Goal: Book appointment/travel/reservation

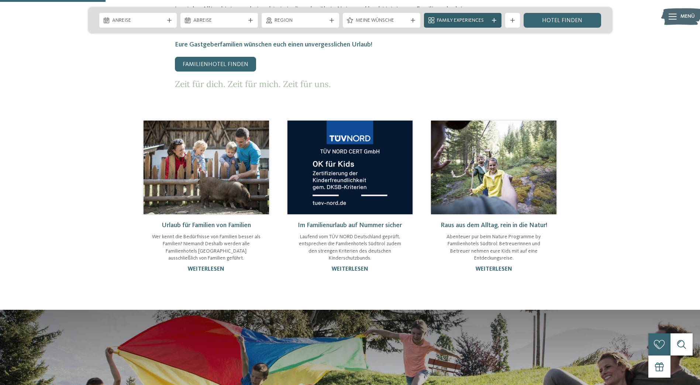
scroll to position [738, 0]
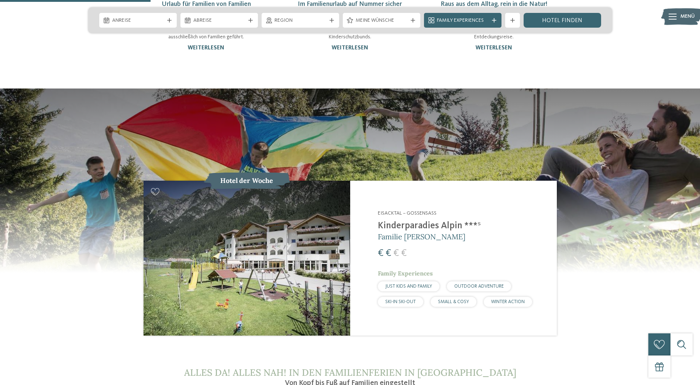
click at [424, 210] on div "Eisacktal – Gossensass Kinderparadies Alpin ***ˢ Familie Außerhofer € € € € Fam…" at bounding box center [463, 258] width 170 height 97
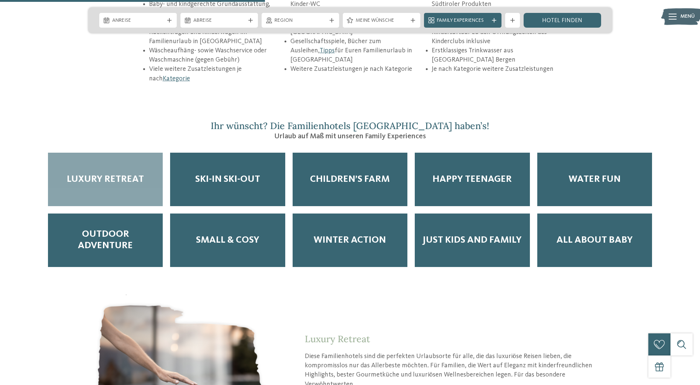
scroll to position [1364, 0]
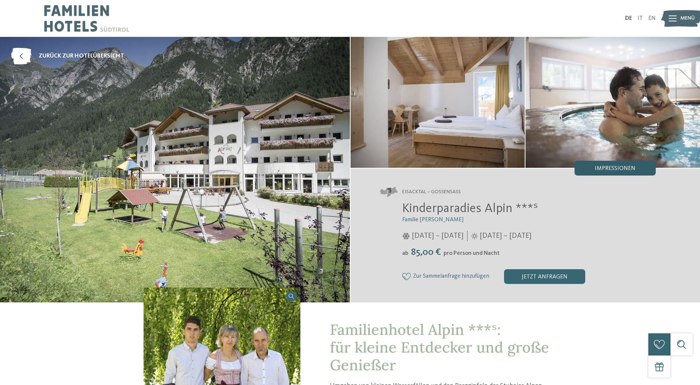
click at [600, 164] on div "Impressionen" at bounding box center [614, 168] width 81 height 15
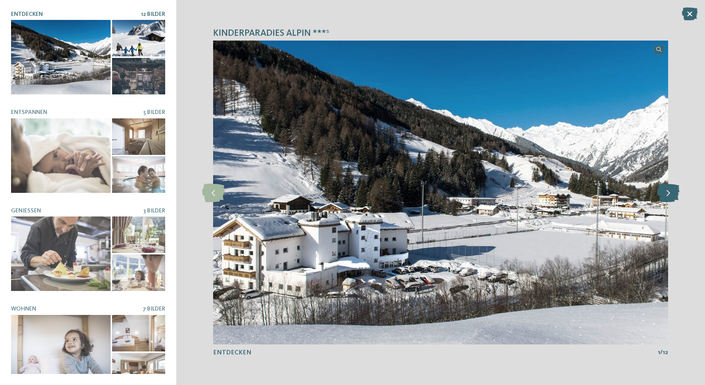
click at [667, 194] on icon at bounding box center [668, 192] width 22 height 18
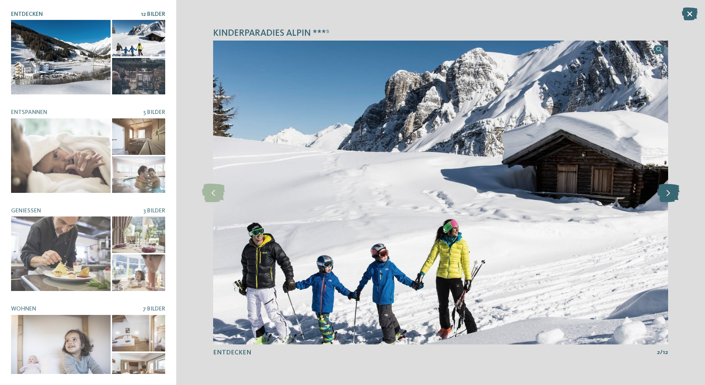
click at [667, 194] on icon at bounding box center [668, 192] width 22 height 18
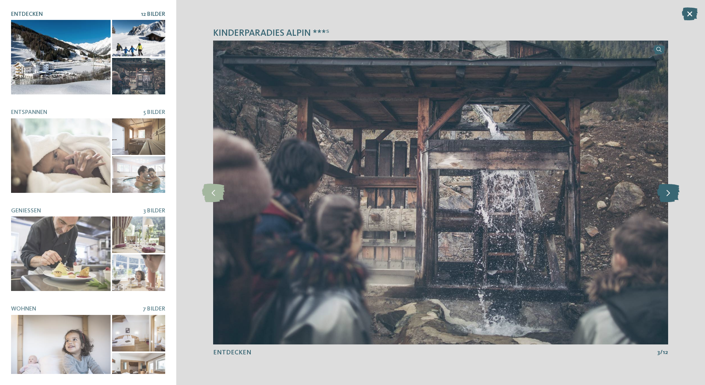
click at [667, 194] on icon at bounding box center [668, 192] width 22 height 18
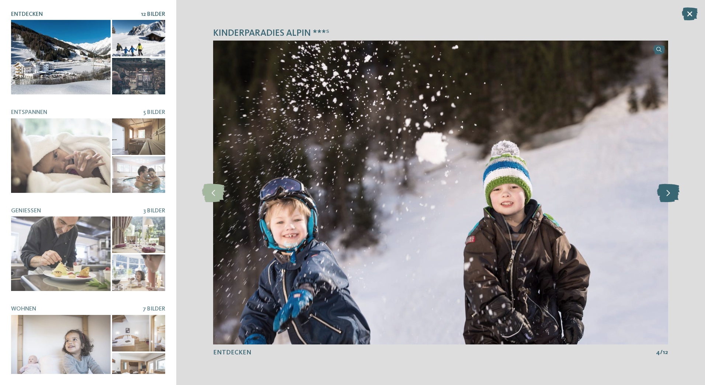
click at [667, 194] on icon at bounding box center [668, 192] width 22 height 18
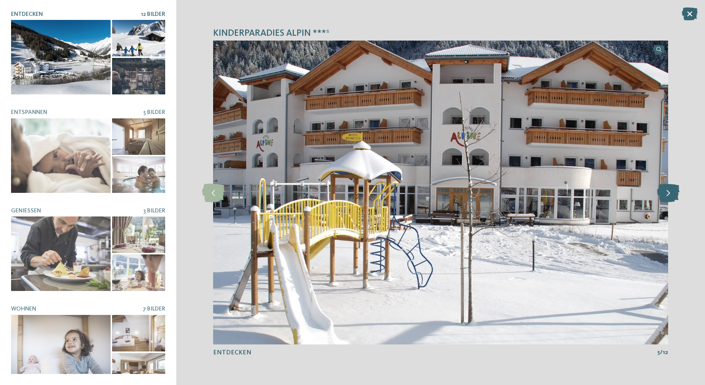
click at [667, 194] on icon at bounding box center [668, 192] width 22 height 18
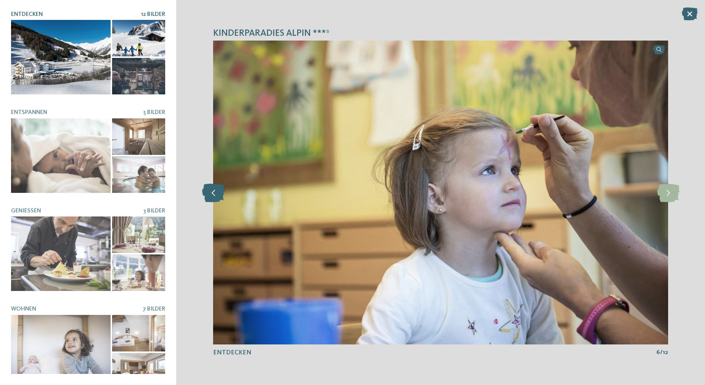
click at [213, 200] on icon at bounding box center [213, 192] width 22 height 18
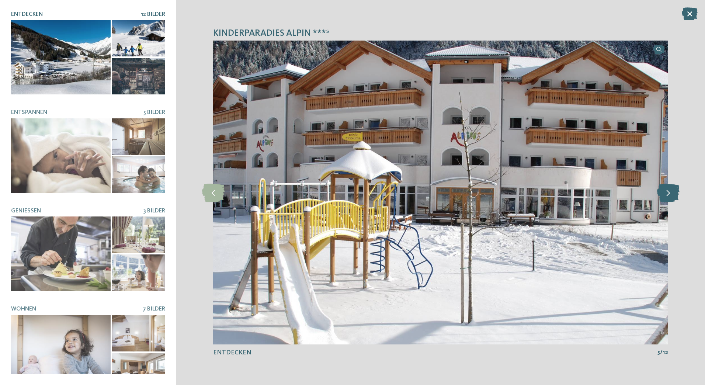
click at [668, 198] on icon at bounding box center [668, 192] width 22 height 18
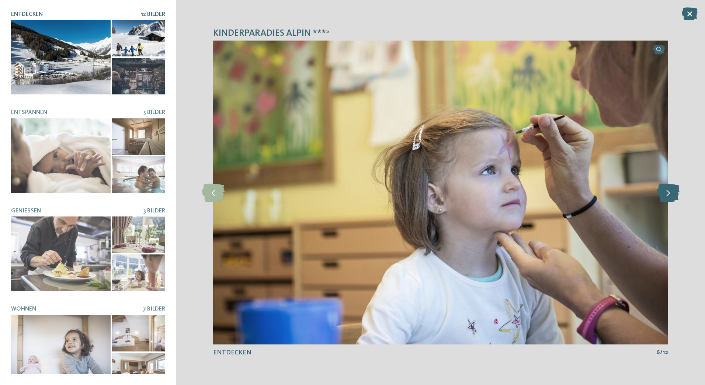
click at [668, 198] on icon at bounding box center [668, 192] width 22 height 18
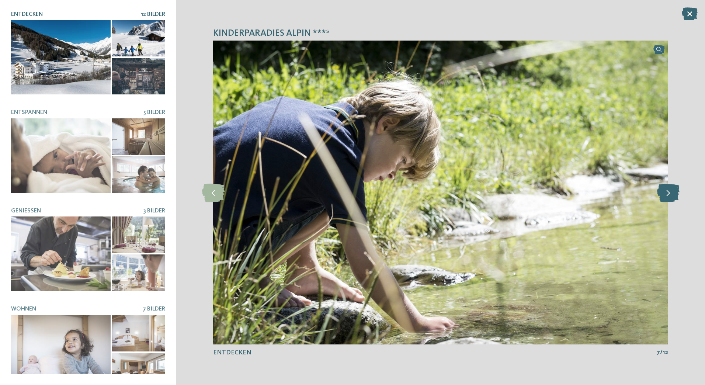
click at [668, 198] on icon at bounding box center [668, 192] width 22 height 18
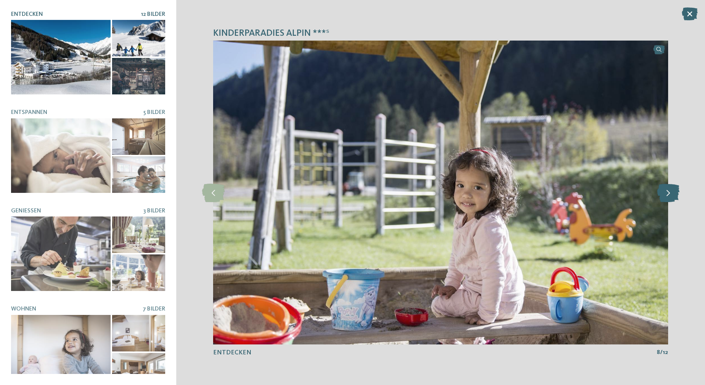
click at [668, 198] on icon at bounding box center [668, 192] width 22 height 18
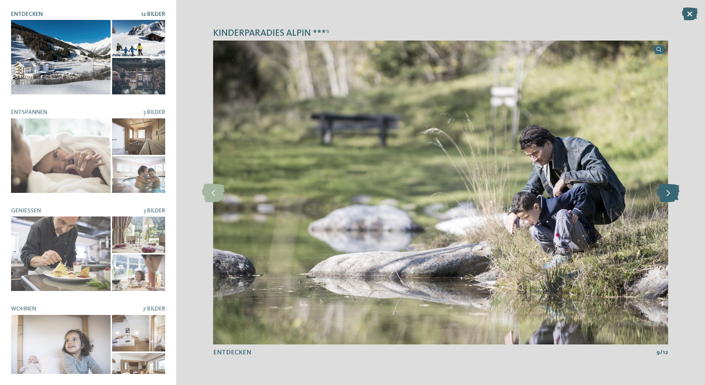
click at [668, 198] on icon at bounding box center [668, 192] width 22 height 18
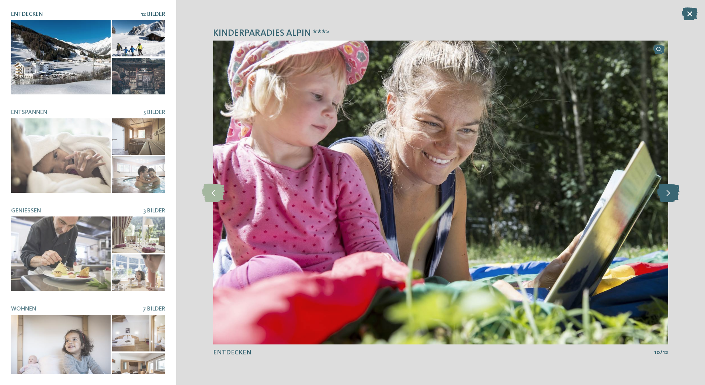
click at [668, 198] on icon at bounding box center [668, 192] width 22 height 18
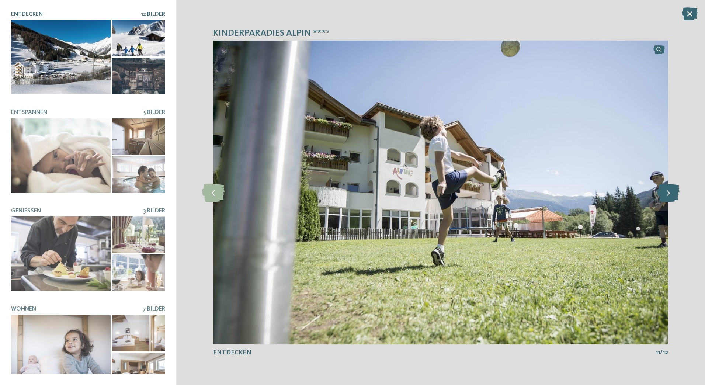
click at [668, 198] on icon at bounding box center [668, 192] width 22 height 18
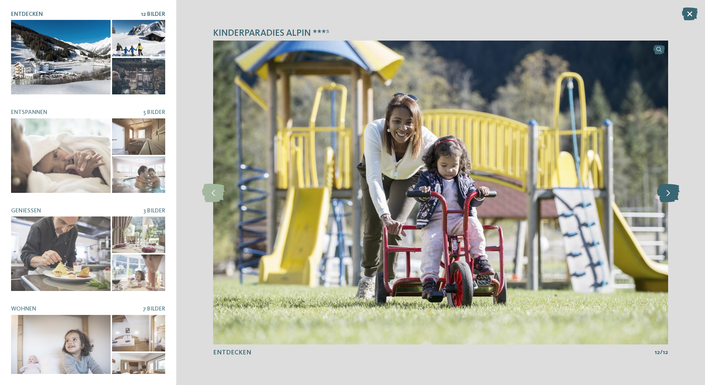
click at [668, 198] on icon at bounding box center [668, 192] width 22 height 18
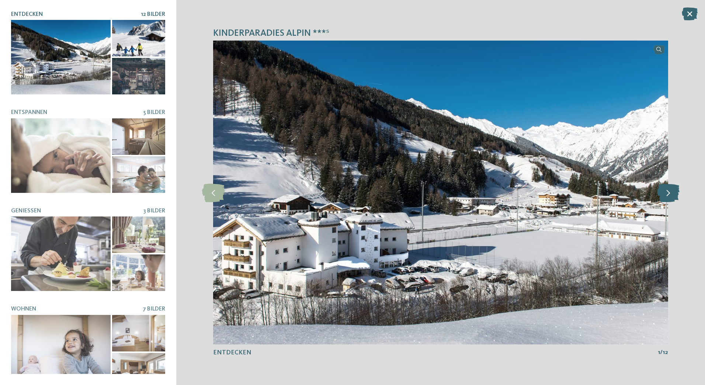
click at [668, 198] on icon at bounding box center [668, 192] width 22 height 18
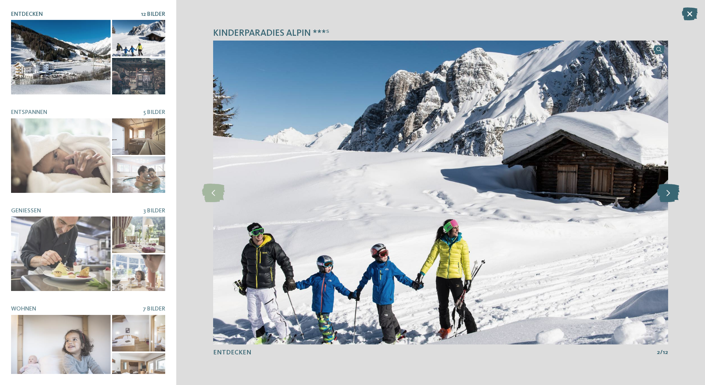
click at [668, 198] on icon at bounding box center [668, 192] width 22 height 18
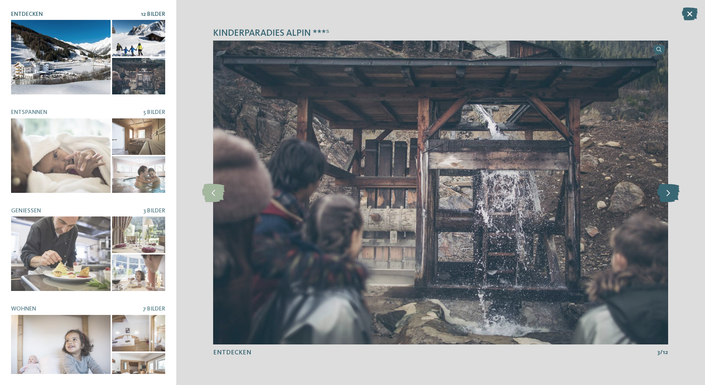
click at [668, 198] on icon at bounding box center [668, 192] width 22 height 18
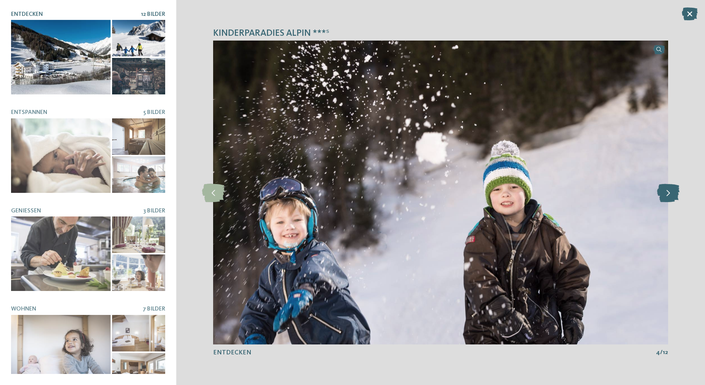
click at [668, 198] on icon at bounding box center [668, 192] width 22 height 18
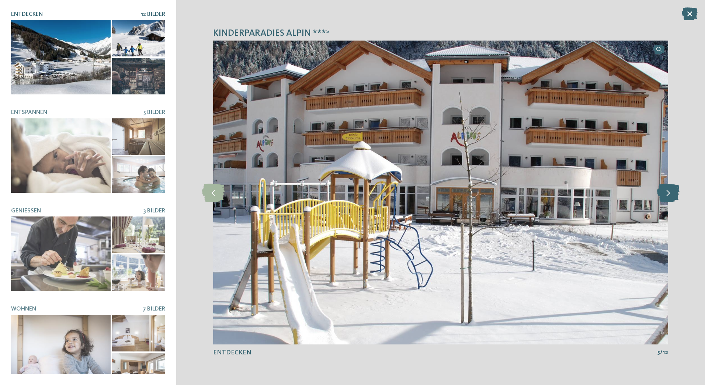
click at [668, 198] on icon at bounding box center [668, 192] width 22 height 18
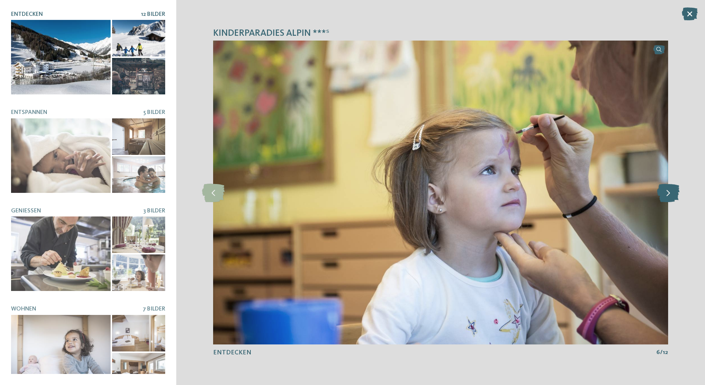
click at [668, 198] on icon at bounding box center [668, 192] width 22 height 18
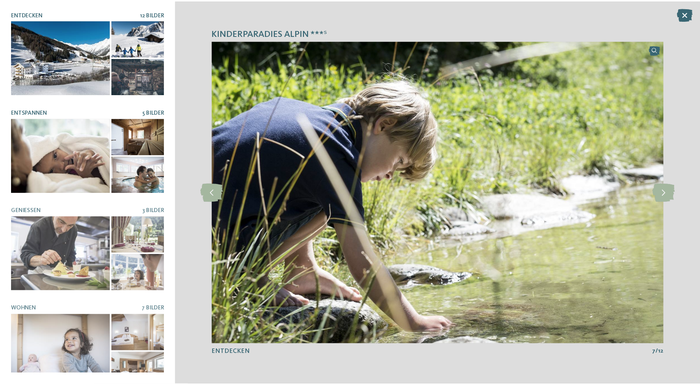
scroll to position [8, 0]
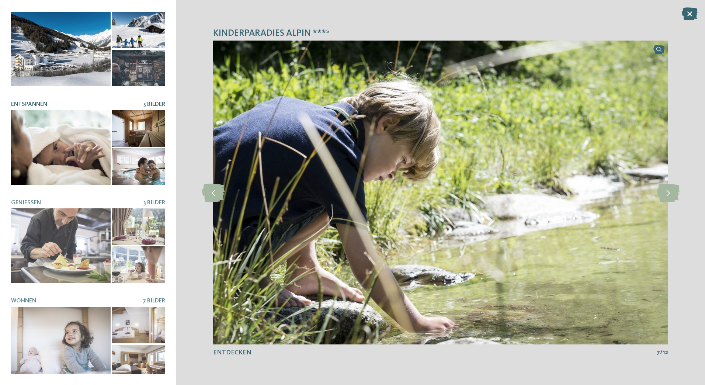
click at [138, 163] on div at bounding box center [138, 166] width 53 height 37
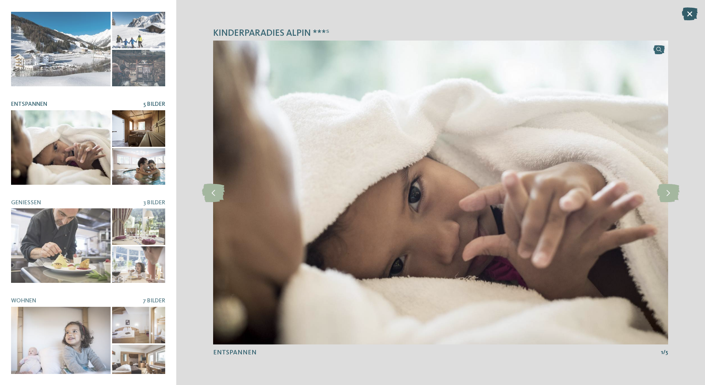
click at [690, 15] on icon at bounding box center [690, 13] width 16 height 13
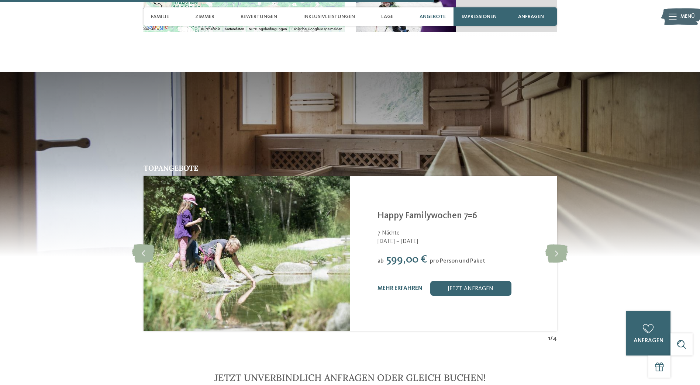
scroll to position [1475, 0]
